Goal: Transaction & Acquisition: Book appointment/travel/reservation

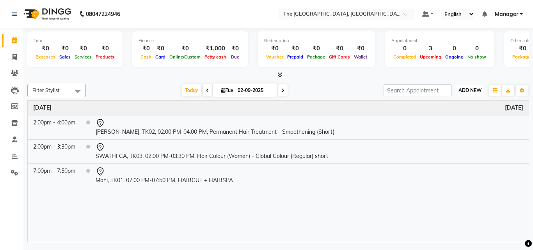
click at [469, 94] on button "ADD NEW Toggle Dropdown" at bounding box center [470, 90] width 27 height 11
click at [461, 107] on button "Add Appointment" at bounding box center [453, 105] width 62 height 10
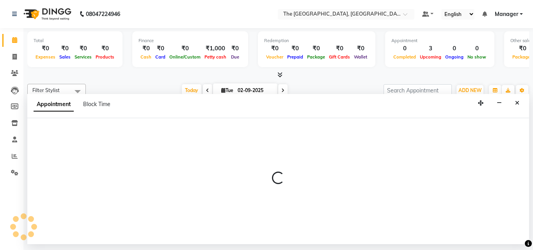
select select "540"
select select "tentative"
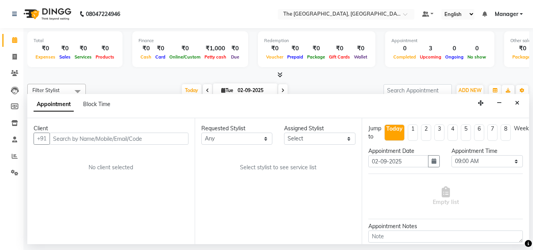
click at [129, 140] on input "text" at bounding box center [119, 139] width 139 height 12
type input "7416091139"
click at [173, 136] on span "Add Client" at bounding box center [172, 138] width 26 height 7
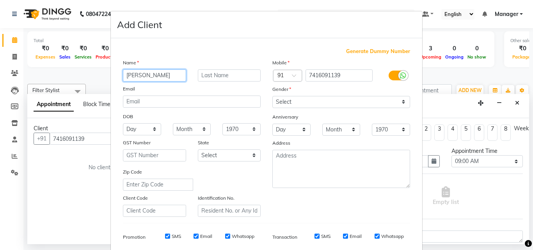
type input "[PERSON_NAME]"
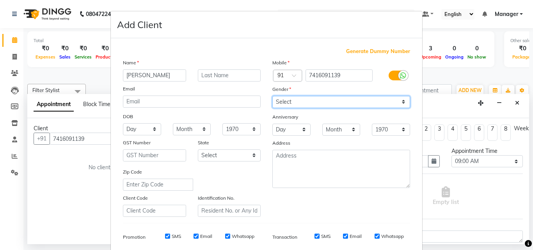
click at [289, 100] on select "Select [DEMOGRAPHIC_DATA] [DEMOGRAPHIC_DATA] Other Prefer Not To Say" at bounding box center [341, 102] width 138 height 12
select select "[DEMOGRAPHIC_DATA]"
click at [272, 96] on select "Select [DEMOGRAPHIC_DATA] [DEMOGRAPHIC_DATA] Other Prefer Not To Say" at bounding box center [341, 102] width 138 height 12
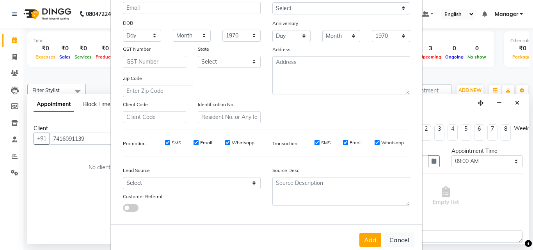
scroll to position [110, 0]
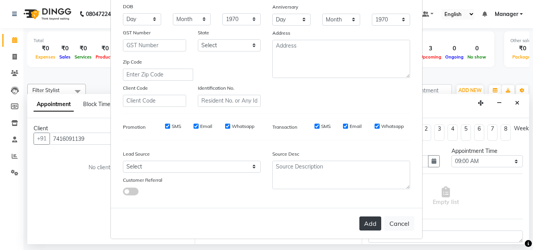
click at [370, 224] on button "Add" at bounding box center [370, 224] width 22 height 14
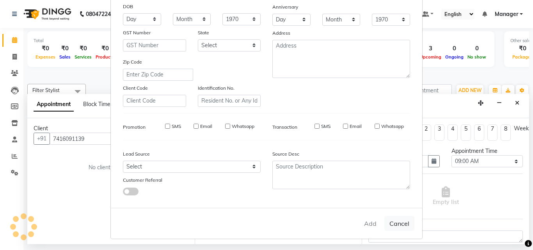
select select
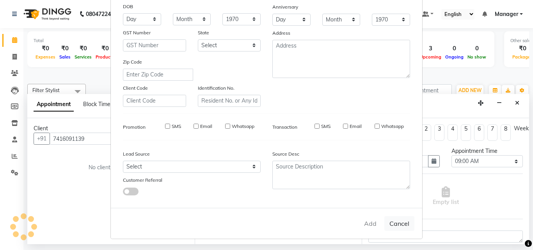
select select
checkbox input "false"
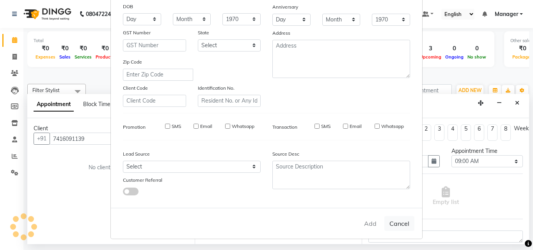
checkbox input "false"
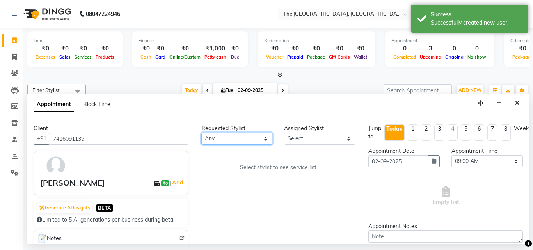
click at [265, 142] on select "Any FATHIMUNNISA [PERSON_NAME] SUMIT [PERSON_NAME]" at bounding box center [236, 139] width 71 height 12
select select "66681"
click at [201, 133] on select "Any FATHIMUNNISA [PERSON_NAME] SUMIT [PERSON_NAME]" at bounding box center [236, 139] width 71 height 12
select select "66681"
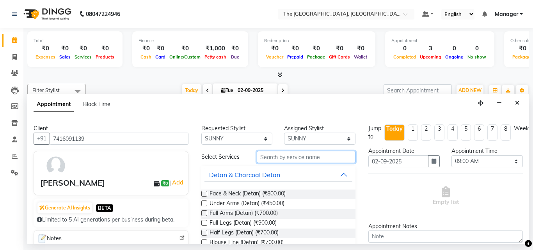
click at [292, 161] on input "text" at bounding box center [306, 157] width 99 height 12
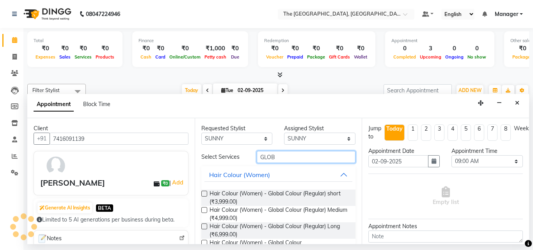
type input "GLOB"
click at [204, 194] on label at bounding box center [204, 194] width 6 height 6
click at [204, 194] on input "checkbox" at bounding box center [203, 194] width 5 height 5
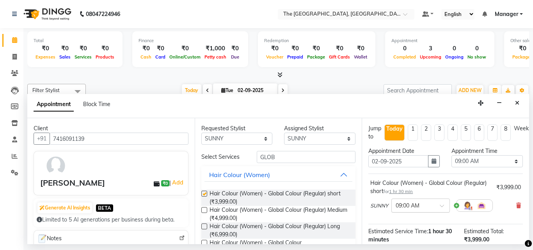
checkbox input "false"
click at [511, 161] on select "Select 09:00 AM 09:15 AM 09:30 AM 09:45 AM 10:00 AM 10:15 AM 10:30 AM 10:45 AM …" at bounding box center [487, 161] width 71 height 12
select select "960"
click at [452, 155] on select "Select 09:00 AM 09:15 AM 09:30 AM 09:45 AM 10:00 AM 10:15 AM 10:30 AM 10:45 AM …" at bounding box center [487, 161] width 71 height 12
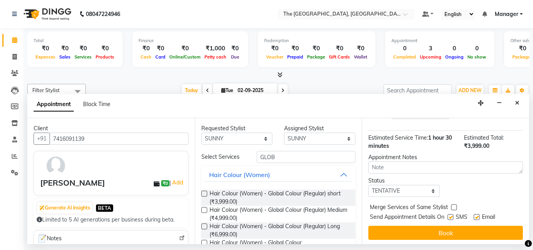
scroll to position [101, 0]
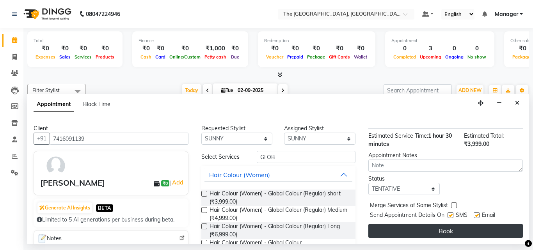
click at [489, 226] on button "Book" at bounding box center [445, 231] width 155 height 14
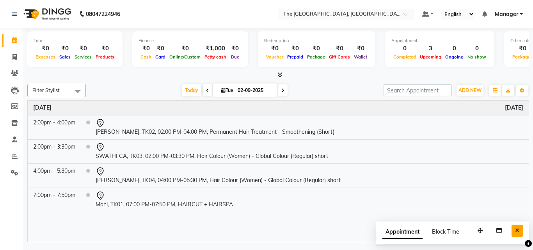
click at [519, 230] on icon "Close" at bounding box center [517, 230] width 4 height 5
